Goal: Information Seeking & Learning: Learn about a topic

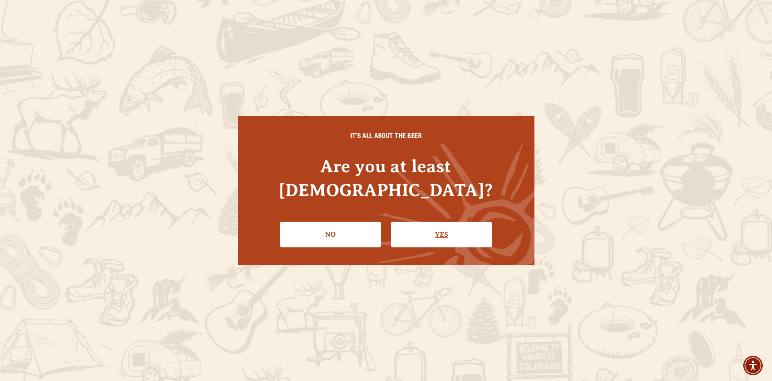
click at [424, 222] on link "Yes" at bounding box center [441, 235] width 101 height 26
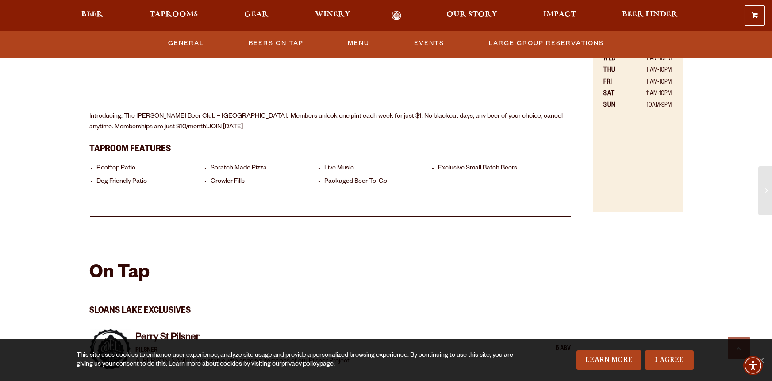
scroll to position [419, 0]
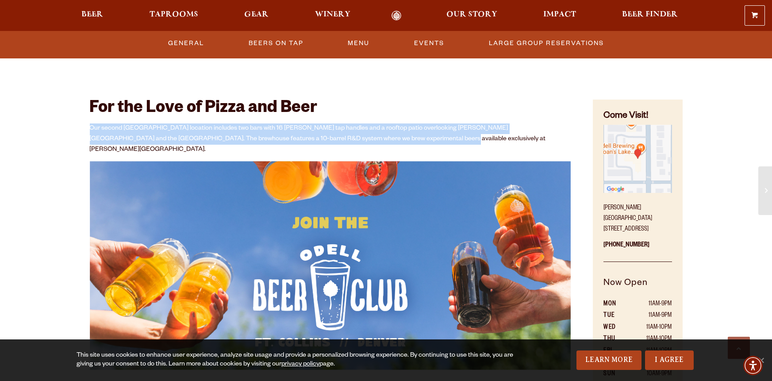
drag, startPoint x: 421, startPoint y: 139, endPoint x: 69, endPoint y: 128, distance: 352.2
click at [69, 128] on div "For the Love of Pizza and Beer Our second Denver location includes two bars wit…" at bounding box center [330, 280] width 525 height 410
copy p "Our second [GEOGRAPHIC_DATA] location includes two bars with 16 [PERSON_NAME] t…"
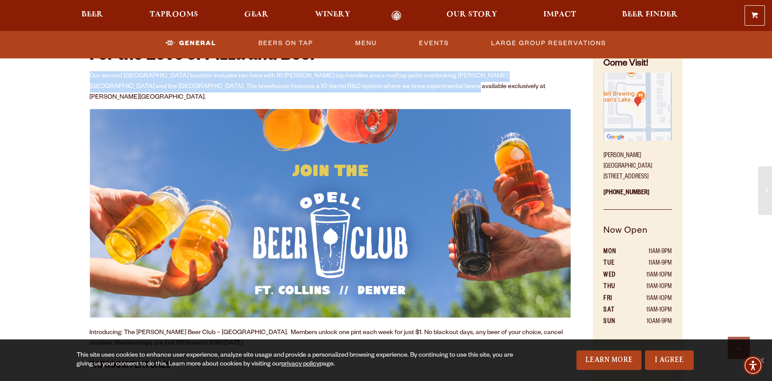
scroll to position [519, 0]
